Goal: Task Accomplishment & Management: Use online tool/utility

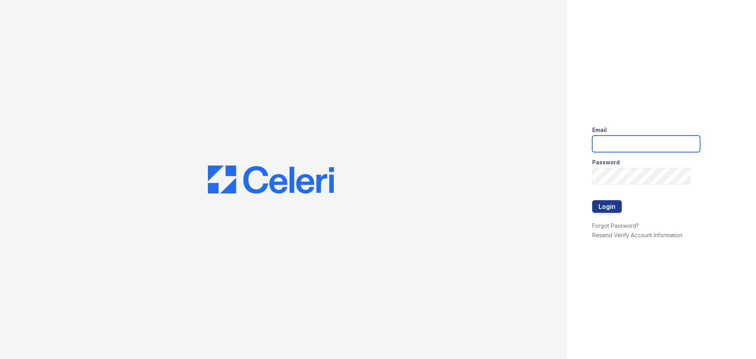
click at [625, 140] on input "email" at bounding box center [646, 143] width 108 height 17
type input "[EMAIL_ADDRESS][DOMAIN_NAME]"
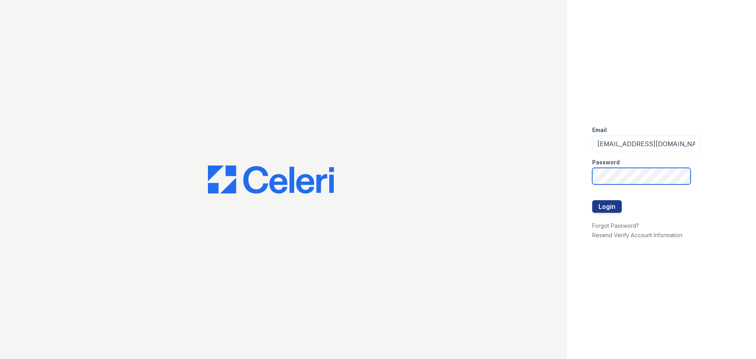
click at [592, 200] on button "Login" at bounding box center [607, 206] width 30 height 13
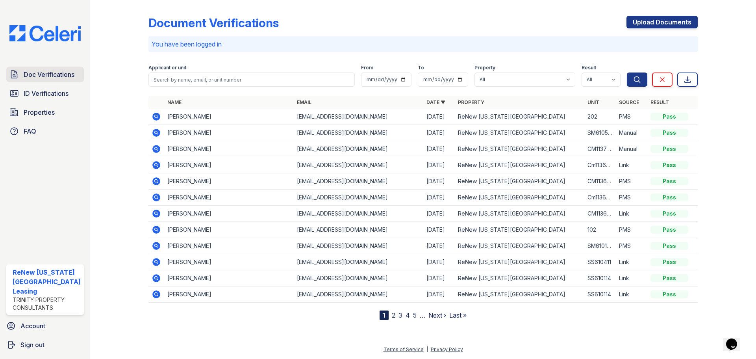
click at [52, 78] on span "Doc Verifications" at bounding box center [49, 74] width 51 height 9
